Goal: Task Accomplishment & Management: Complete application form

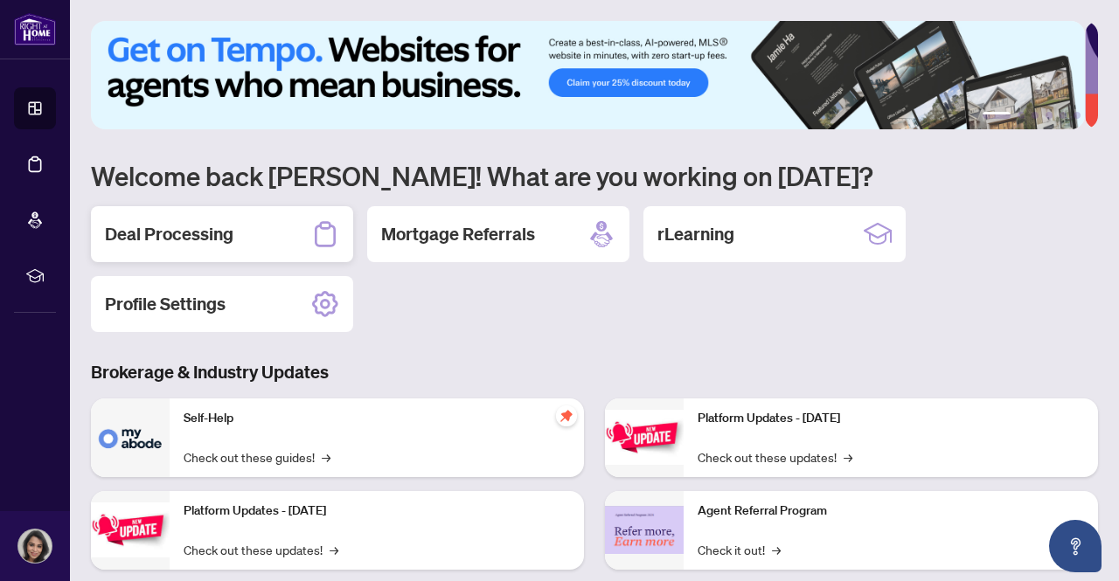
click at [291, 242] on div "Deal Processing" at bounding box center [222, 234] width 262 height 56
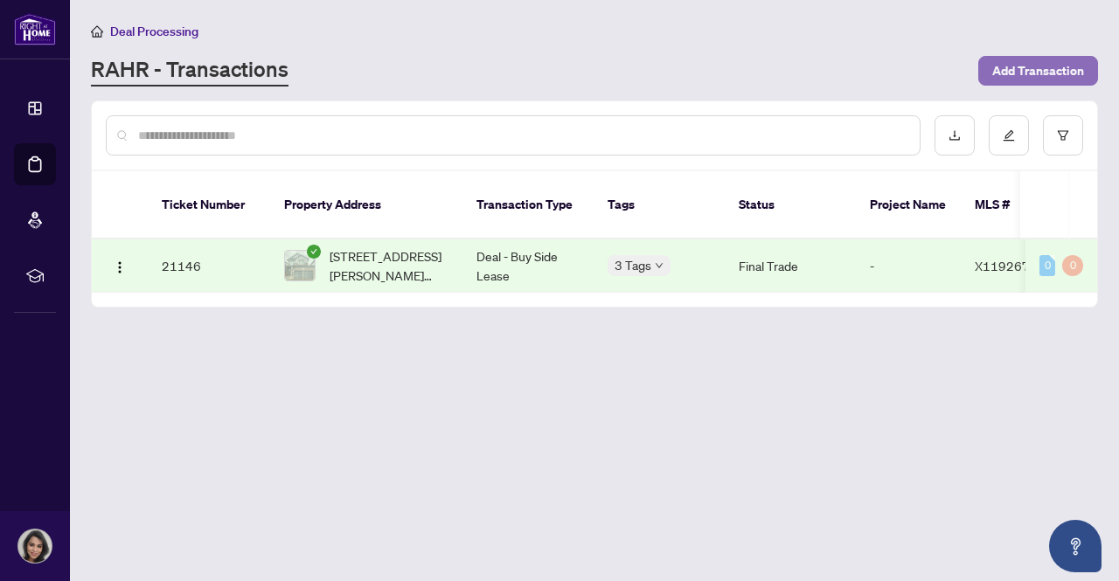
click at [1025, 66] on span "Add Transaction" at bounding box center [1038, 71] width 92 height 28
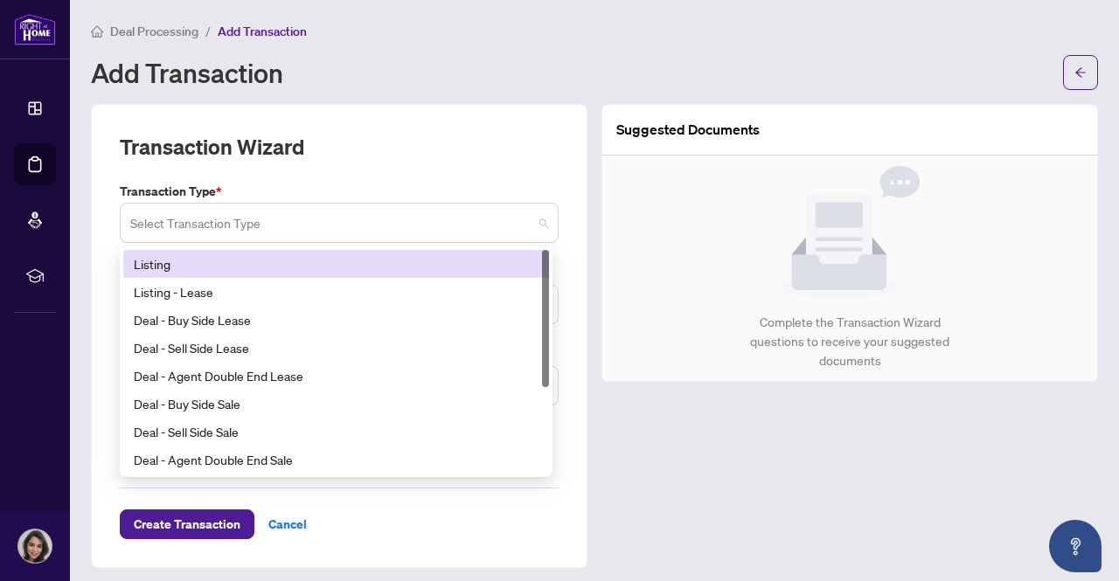
click at [534, 228] on span at bounding box center [339, 222] width 418 height 33
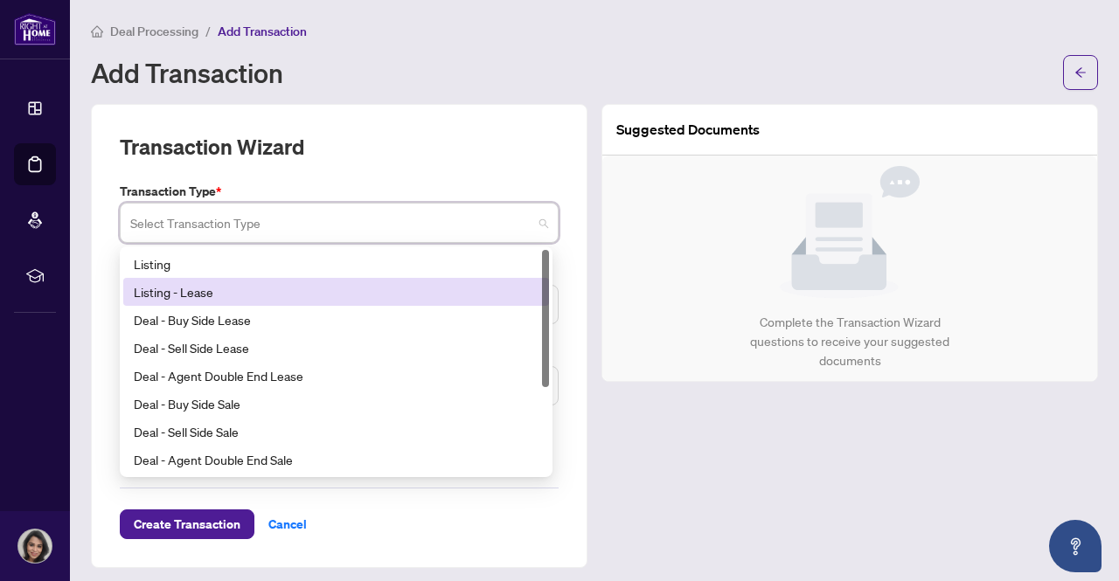
click at [461, 284] on div "Listing - Lease" at bounding box center [336, 291] width 405 height 19
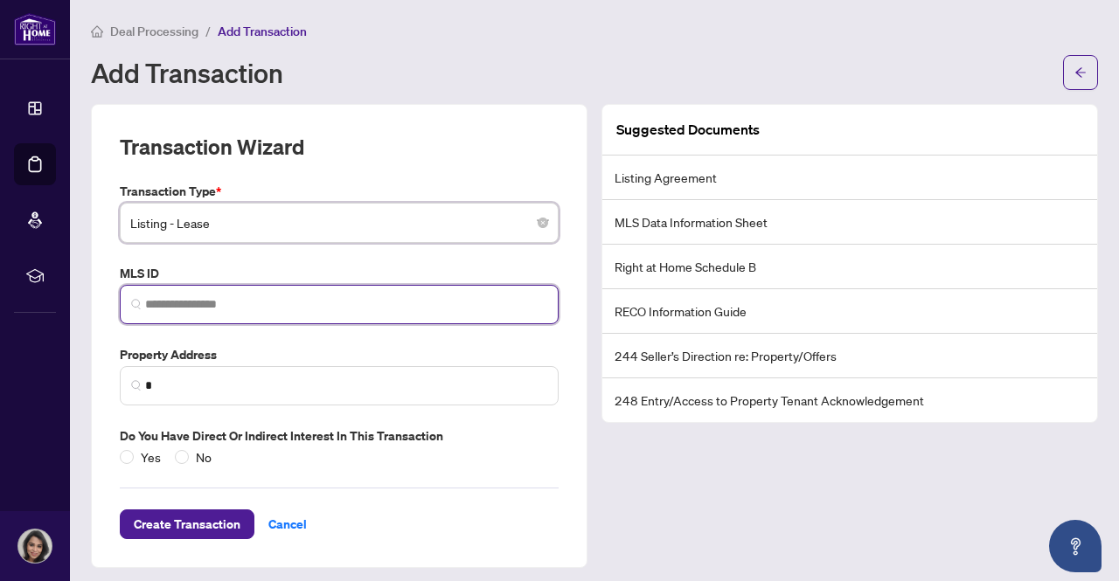
click at [233, 303] on input "search" at bounding box center [346, 304] width 402 height 18
paste input "*********"
type input "*********"
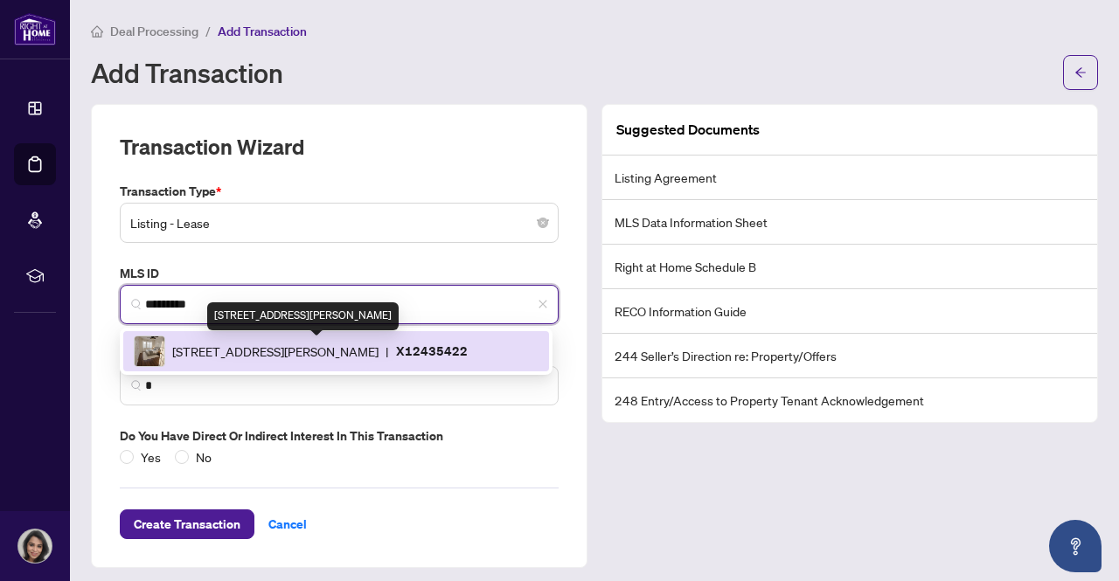
click at [262, 351] on span "[STREET_ADDRESS][PERSON_NAME]" at bounding box center [275, 351] width 206 height 19
type input "**********"
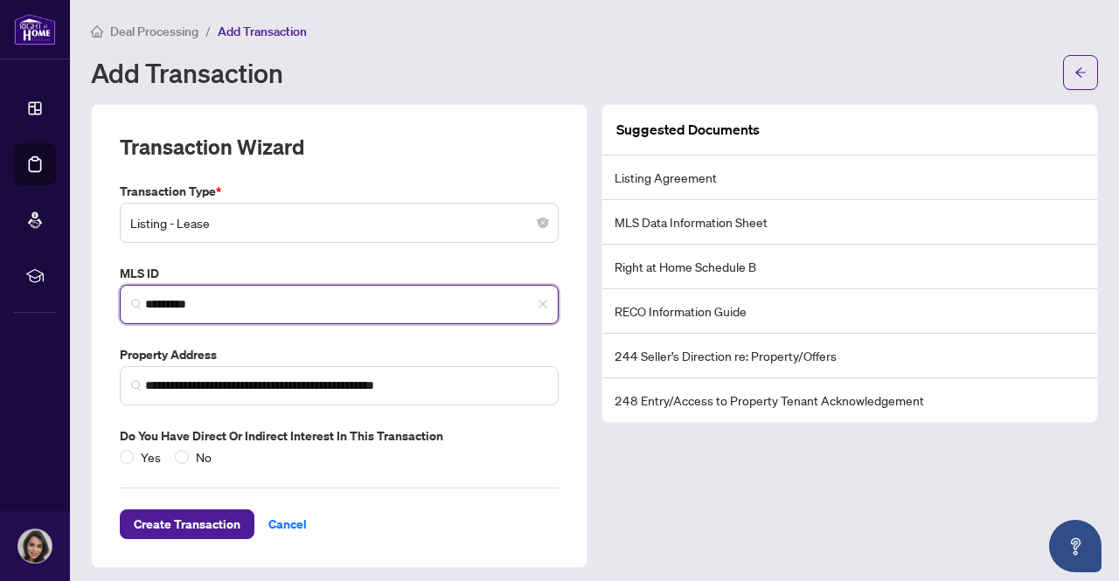
scroll to position [7, 0]
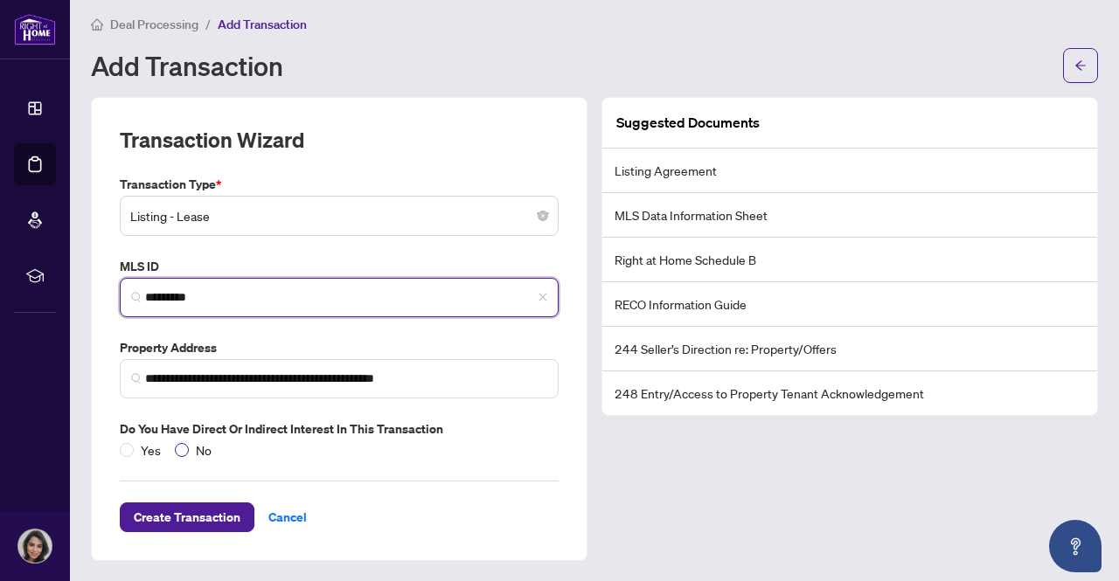
type input "*********"
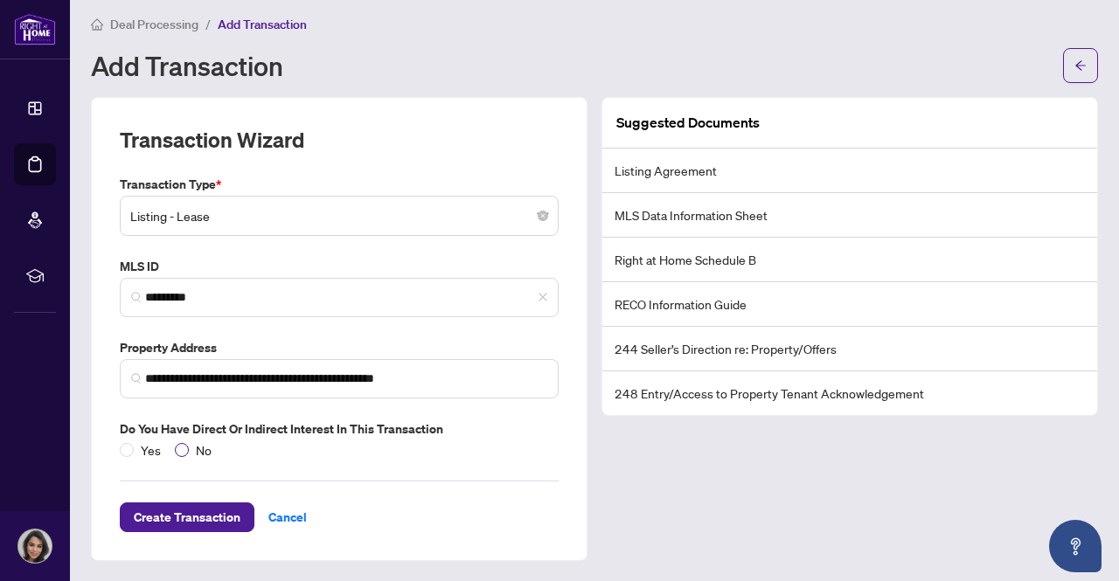
click at [189, 449] on span "No" at bounding box center [204, 450] width 30 height 19
click at [180, 513] on span "Create Transaction" at bounding box center [187, 518] width 107 height 28
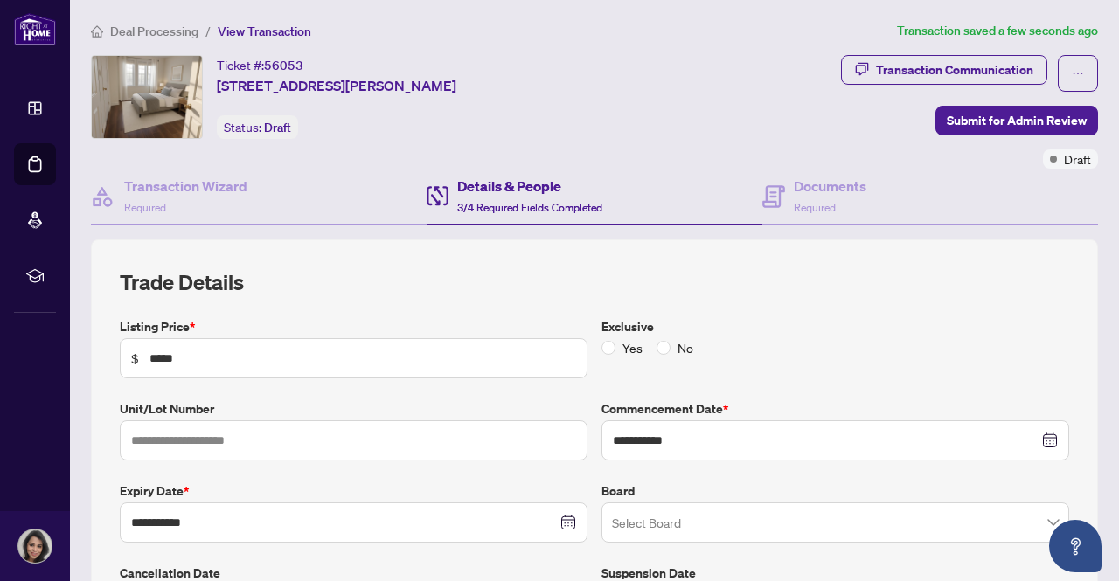
type input "**********"
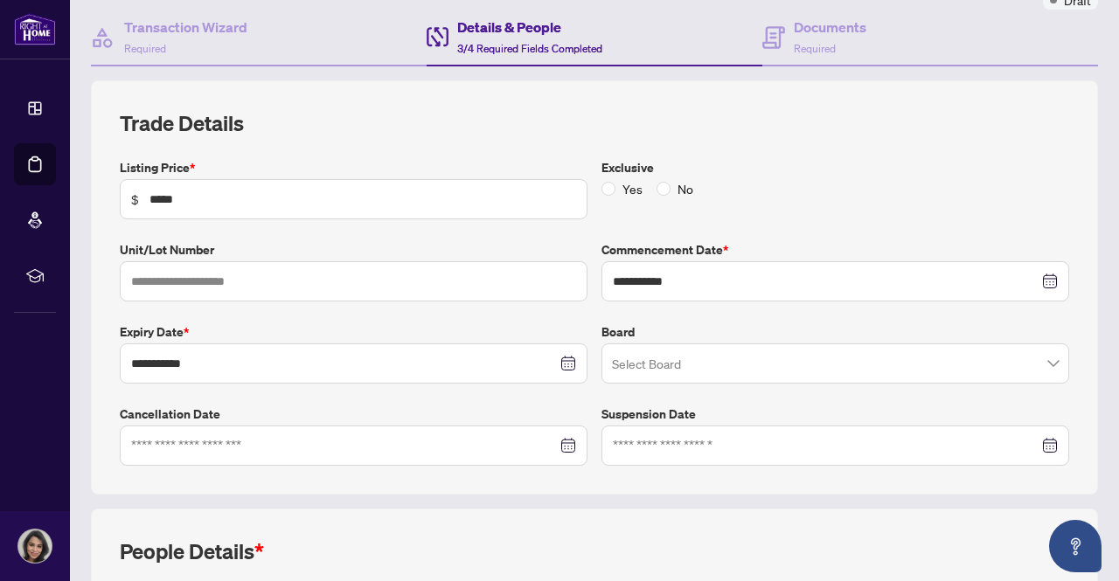
scroll to position [160, 0]
click at [1036, 356] on span at bounding box center [835, 362] width 447 height 33
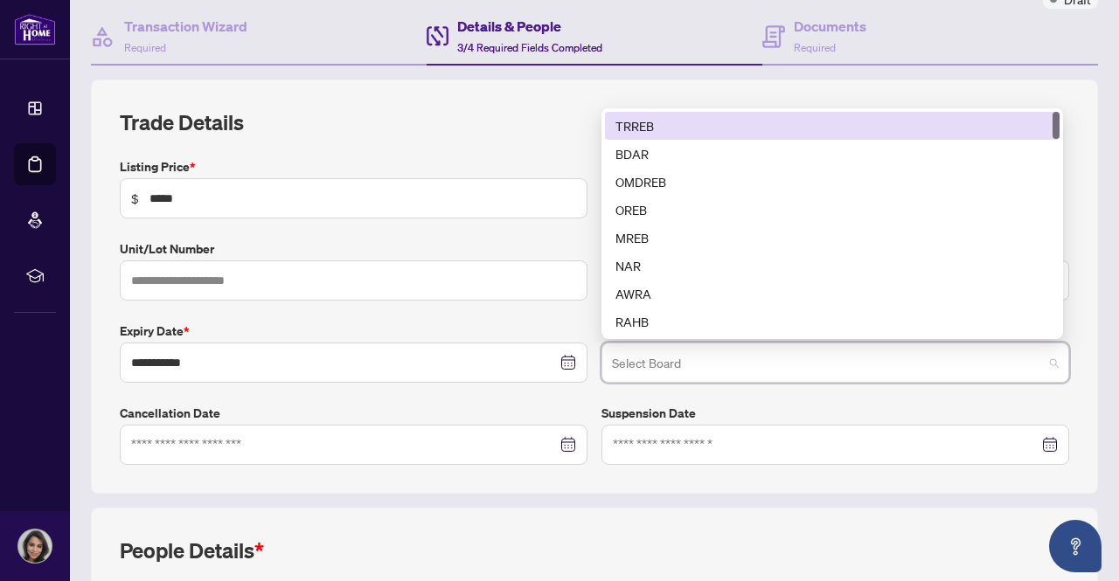
click at [705, 122] on div "TRREB" at bounding box center [832, 125] width 434 height 19
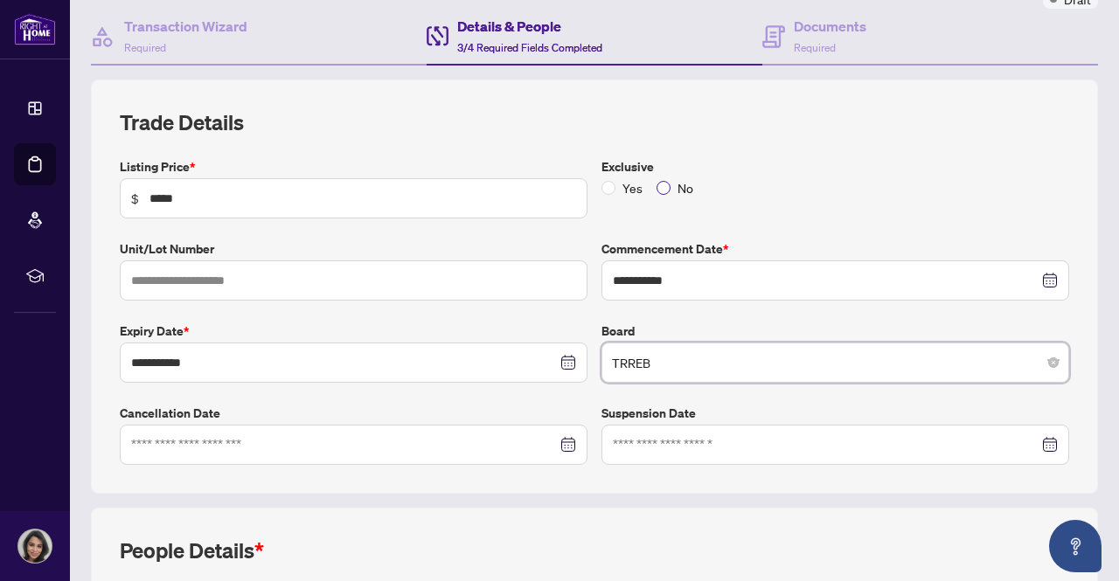
click at [670, 188] on span "No" at bounding box center [685, 187] width 30 height 19
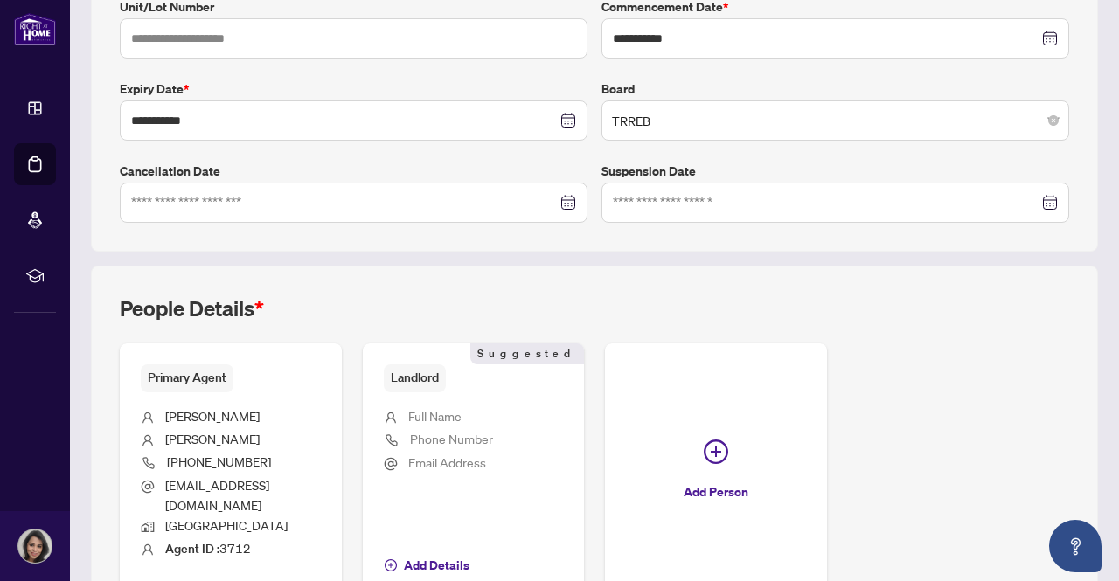
scroll to position [497, 0]
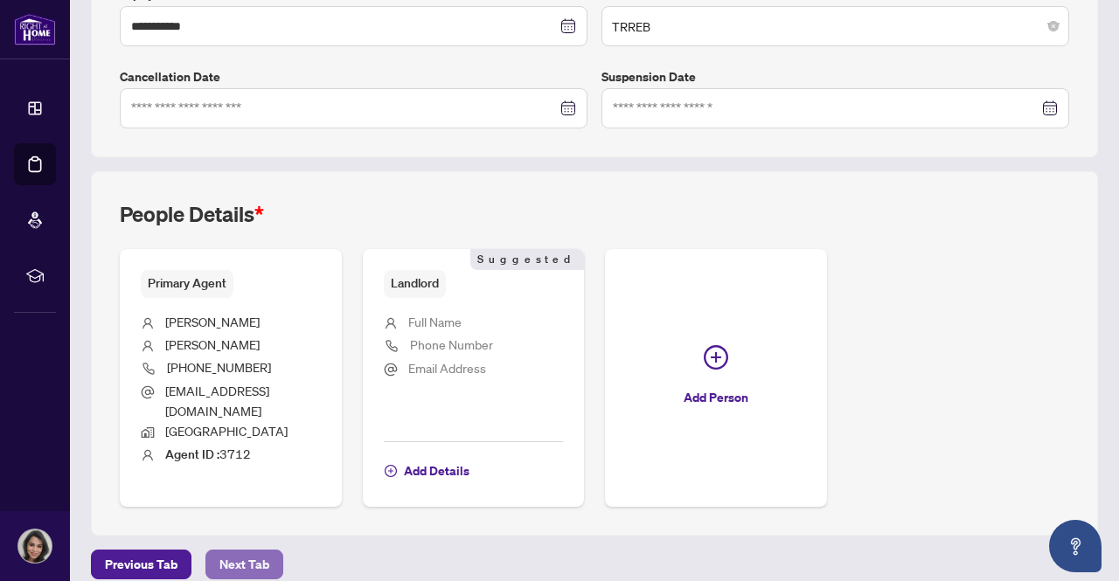
click at [227, 551] on span "Next Tab" at bounding box center [244, 565] width 50 height 28
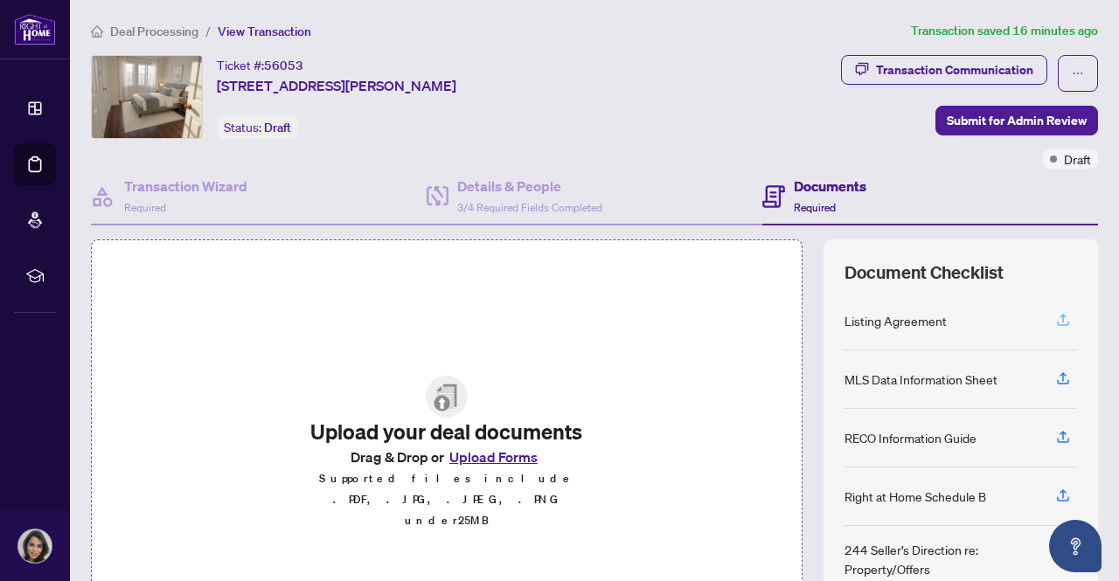
click at [1055, 318] on icon "button" at bounding box center [1063, 320] width 16 height 16
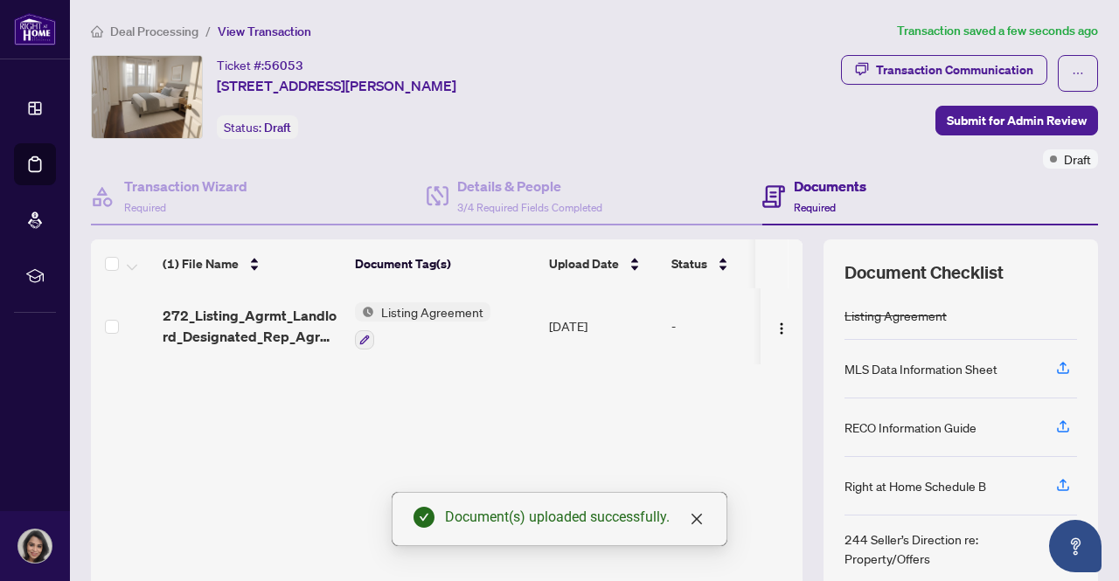
scroll to position [10, 0]
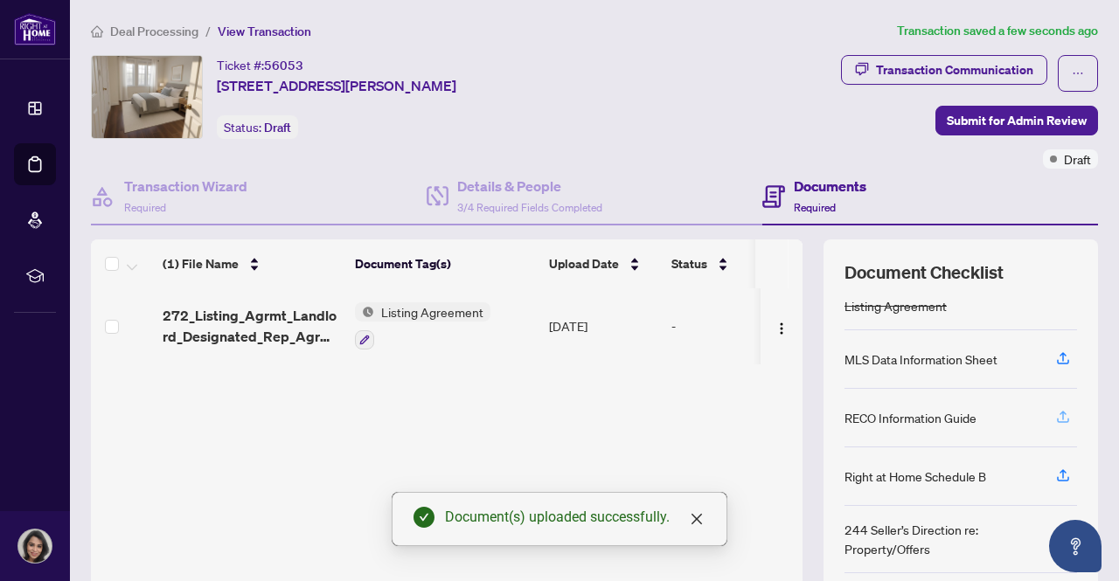
click at [1059, 412] on icon "button" at bounding box center [1062, 415] width 7 height 9
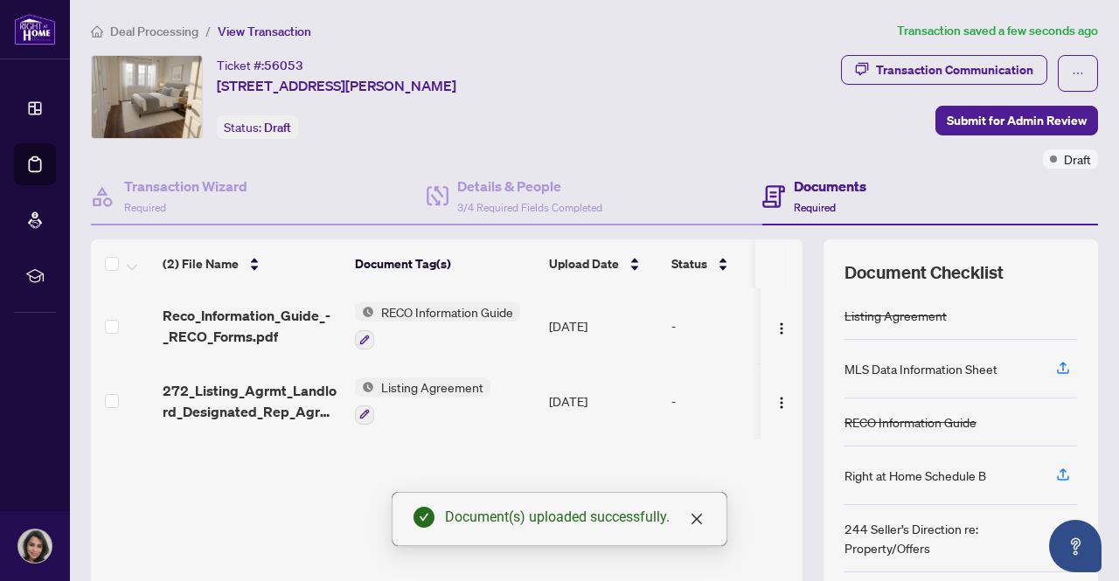
scroll to position [146, 0]
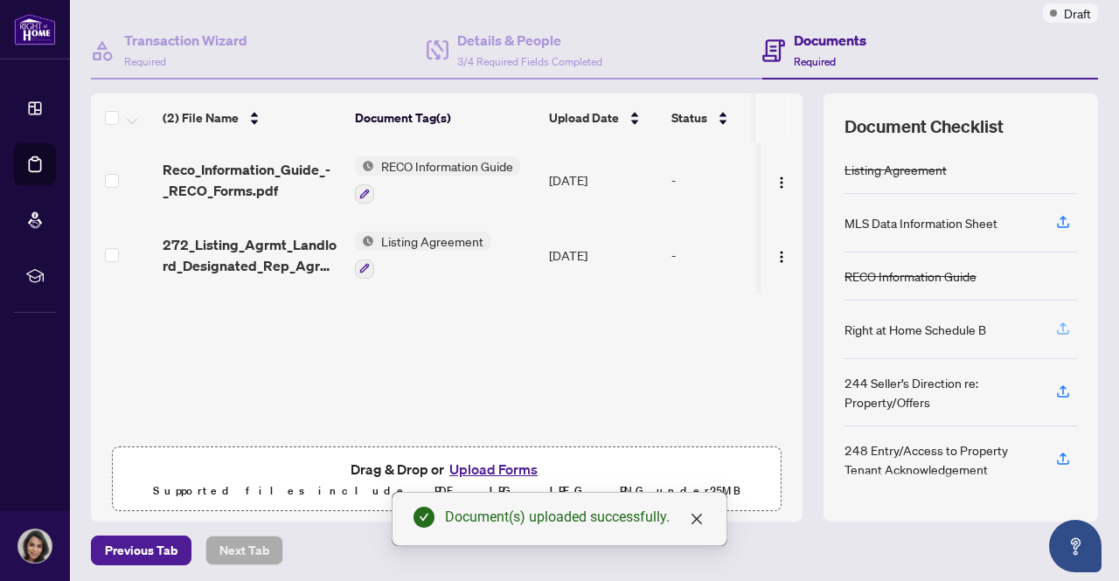
click at [1055, 325] on icon "button" at bounding box center [1063, 329] width 16 height 16
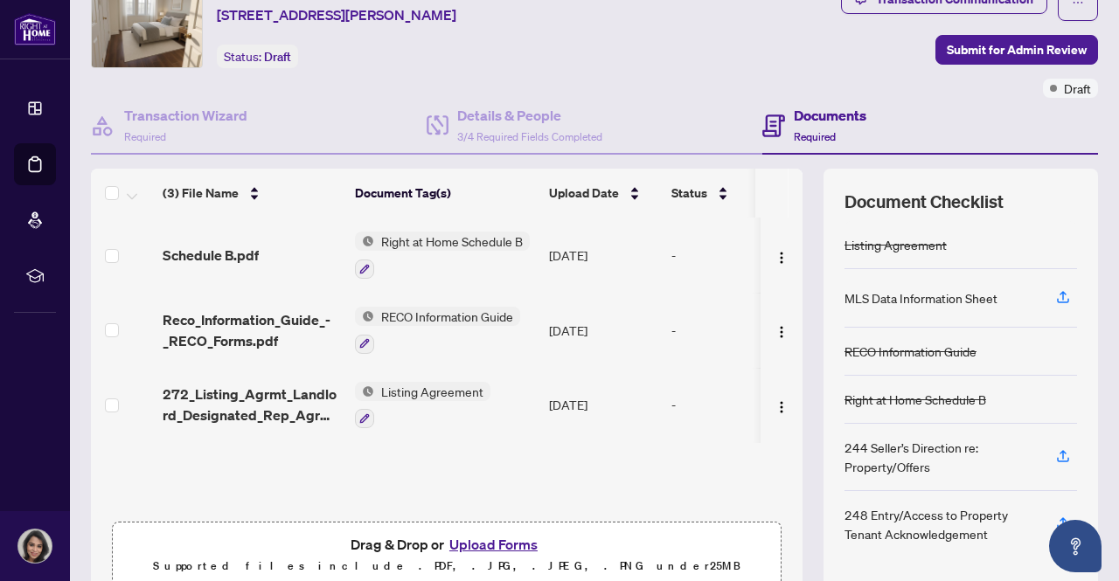
scroll to position [149, 0]
